Goal: Find specific page/section: Find specific page/section

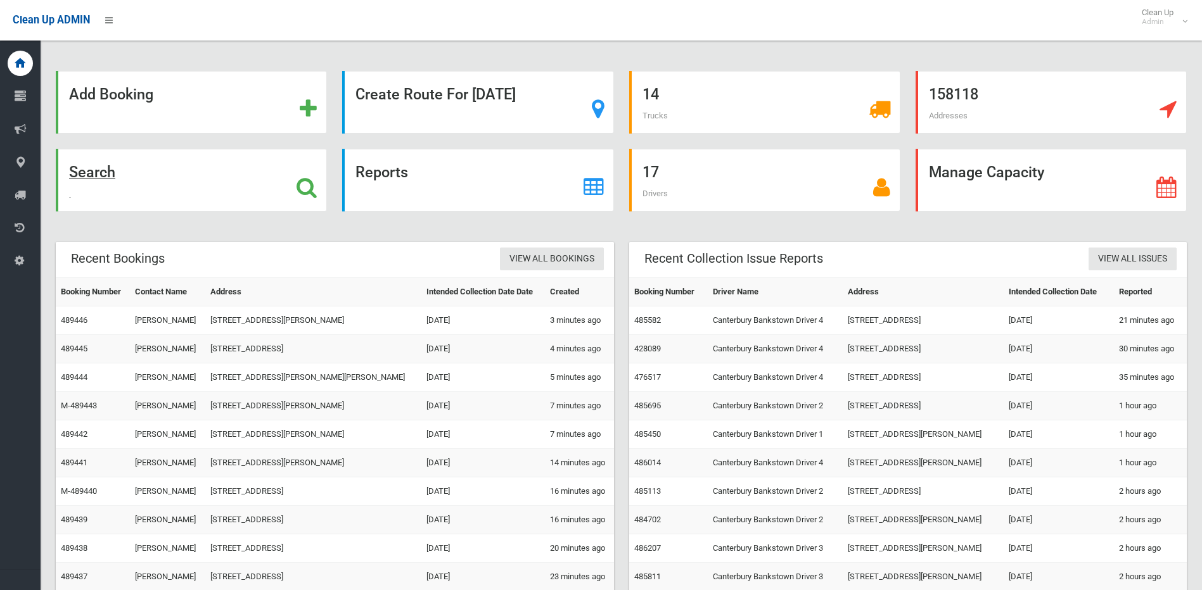
click at [301, 190] on icon at bounding box center [306, 188] width 20 height 22
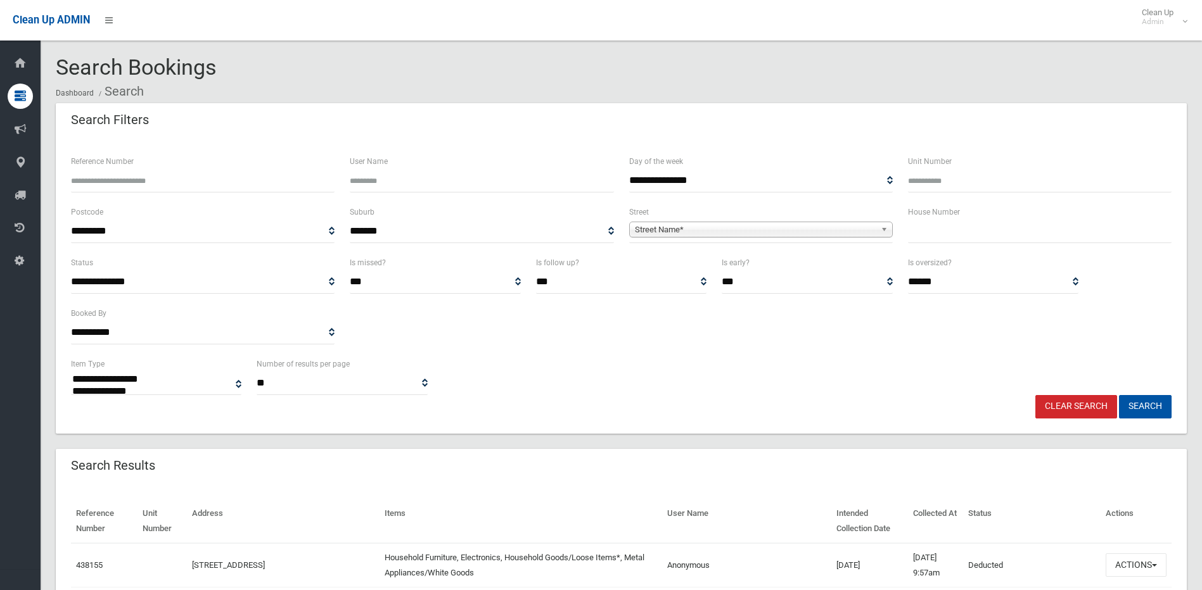
select select
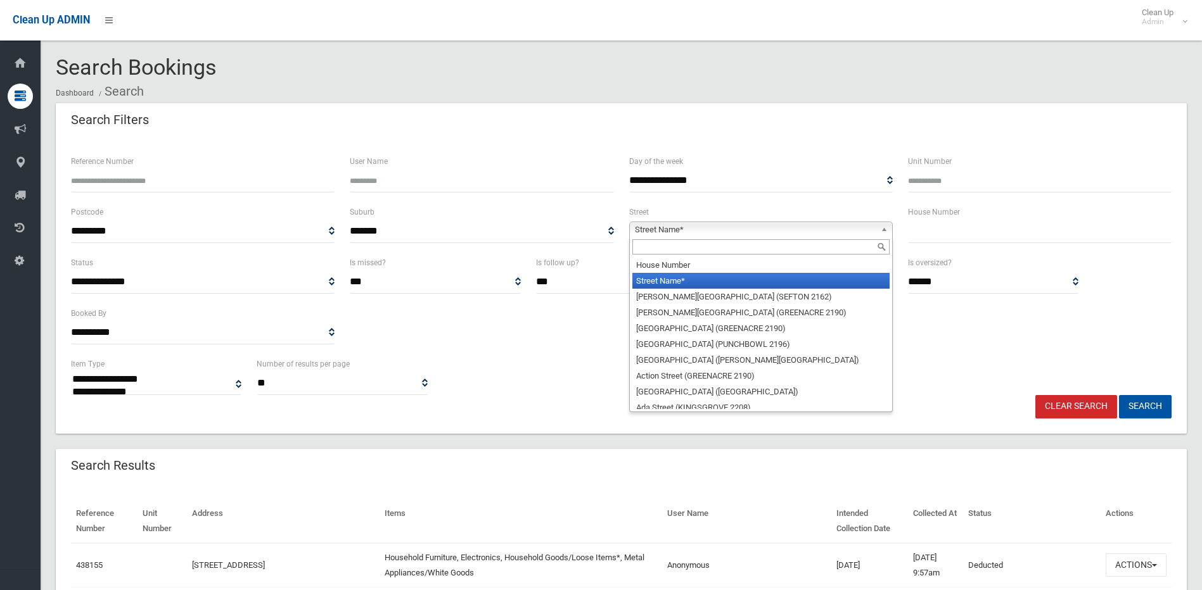
click at [742, 226] on span "Street Name*" at bounding box center [755, 229] width 241 height 15
click at [702, 250] on input "text" at bounding box center [760, 246] width 257 height 15
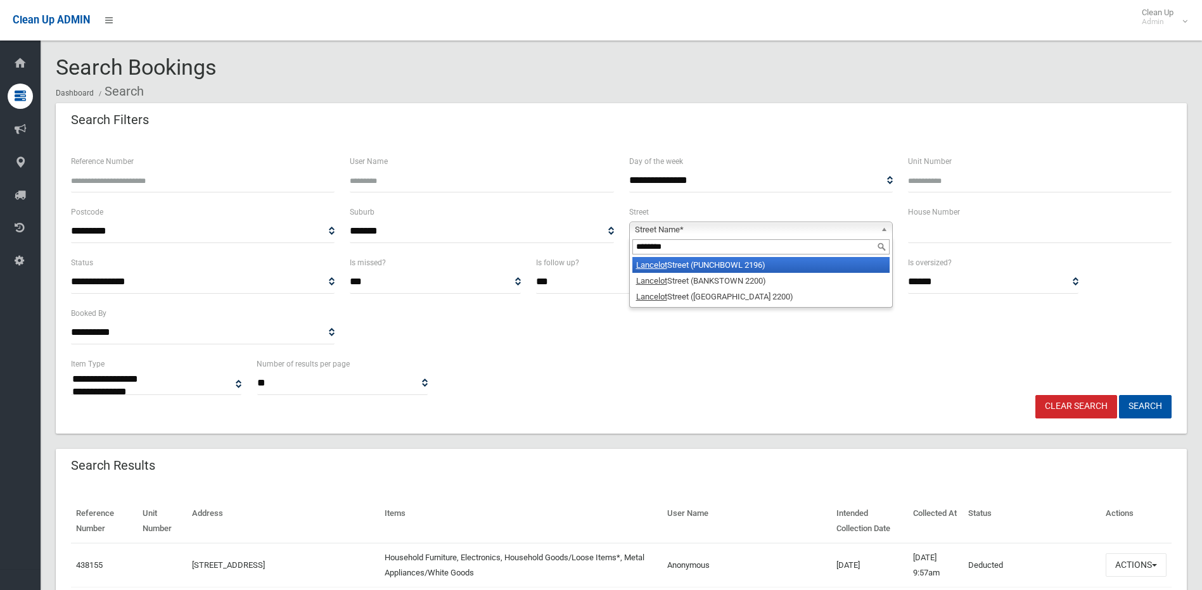
type input "********"
click at [723, 264] on li "Lancelot Street (PUNCHBOWL 2196)" at bounding box center [760, 265] width 257 height 16
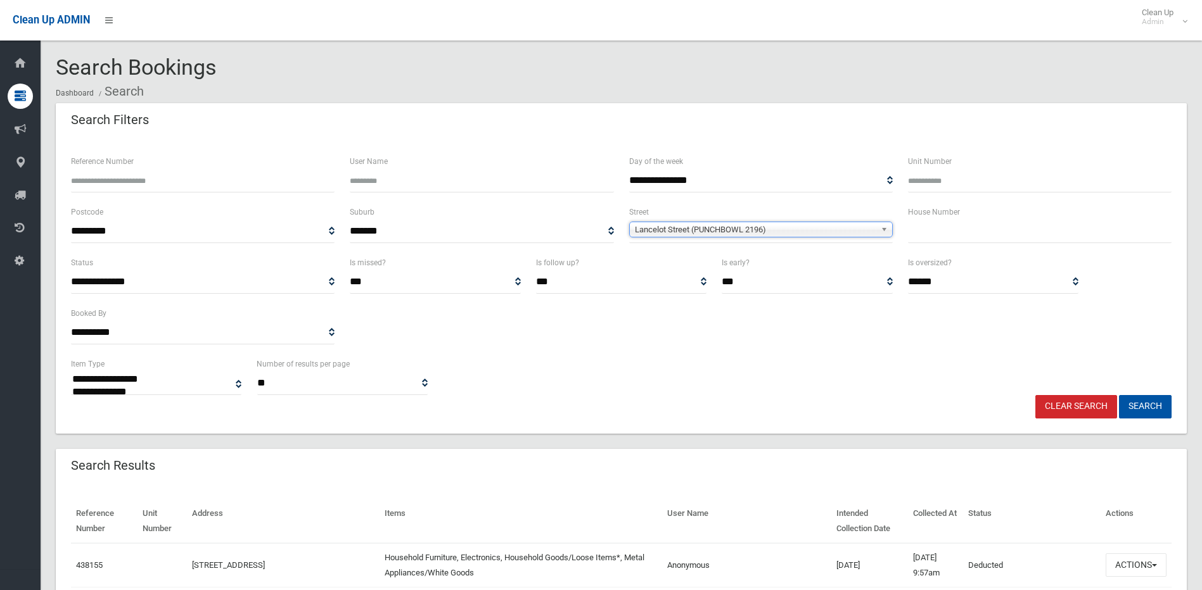
click at [919, 229] on input "text" at bounding box center [1040, 231] width 264 height 23
type input "*"
click at [1152, 411] on button "Search" at bounding box center [1145, 406] width 53 height 23
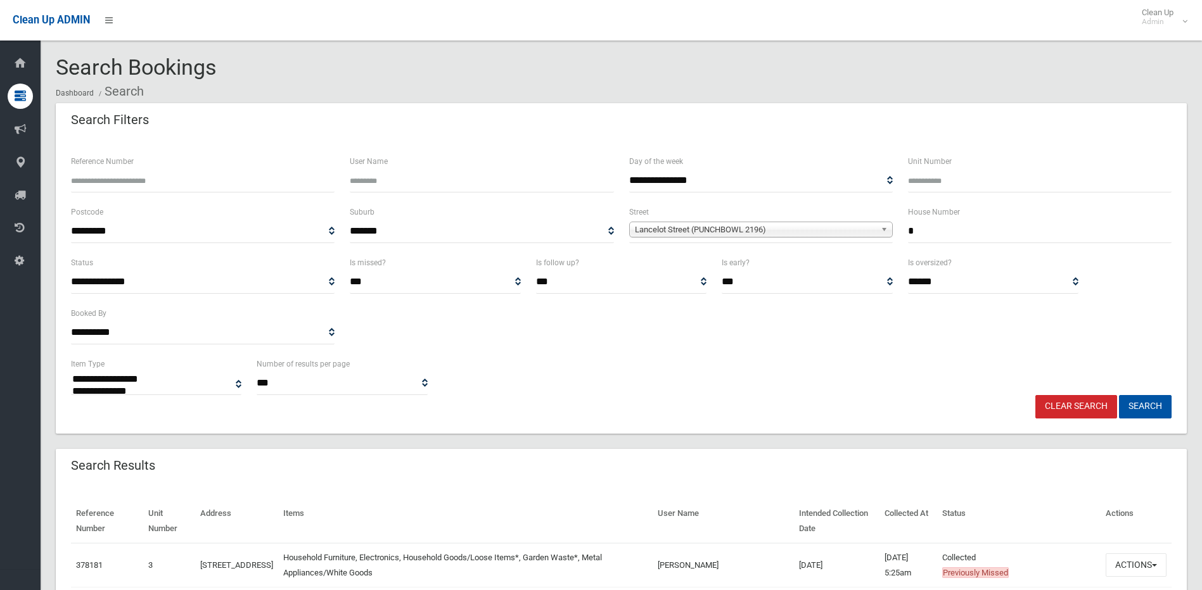
select select
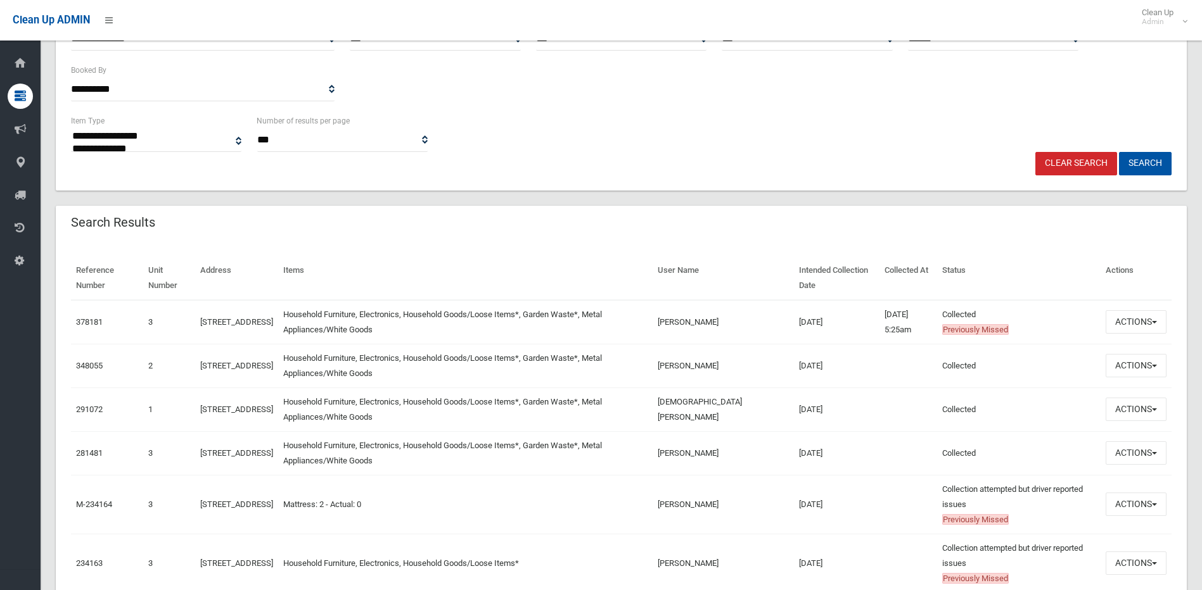
scroll to position [253, 0]
